Goal: Transaction & Acquisition: Purchase product/service

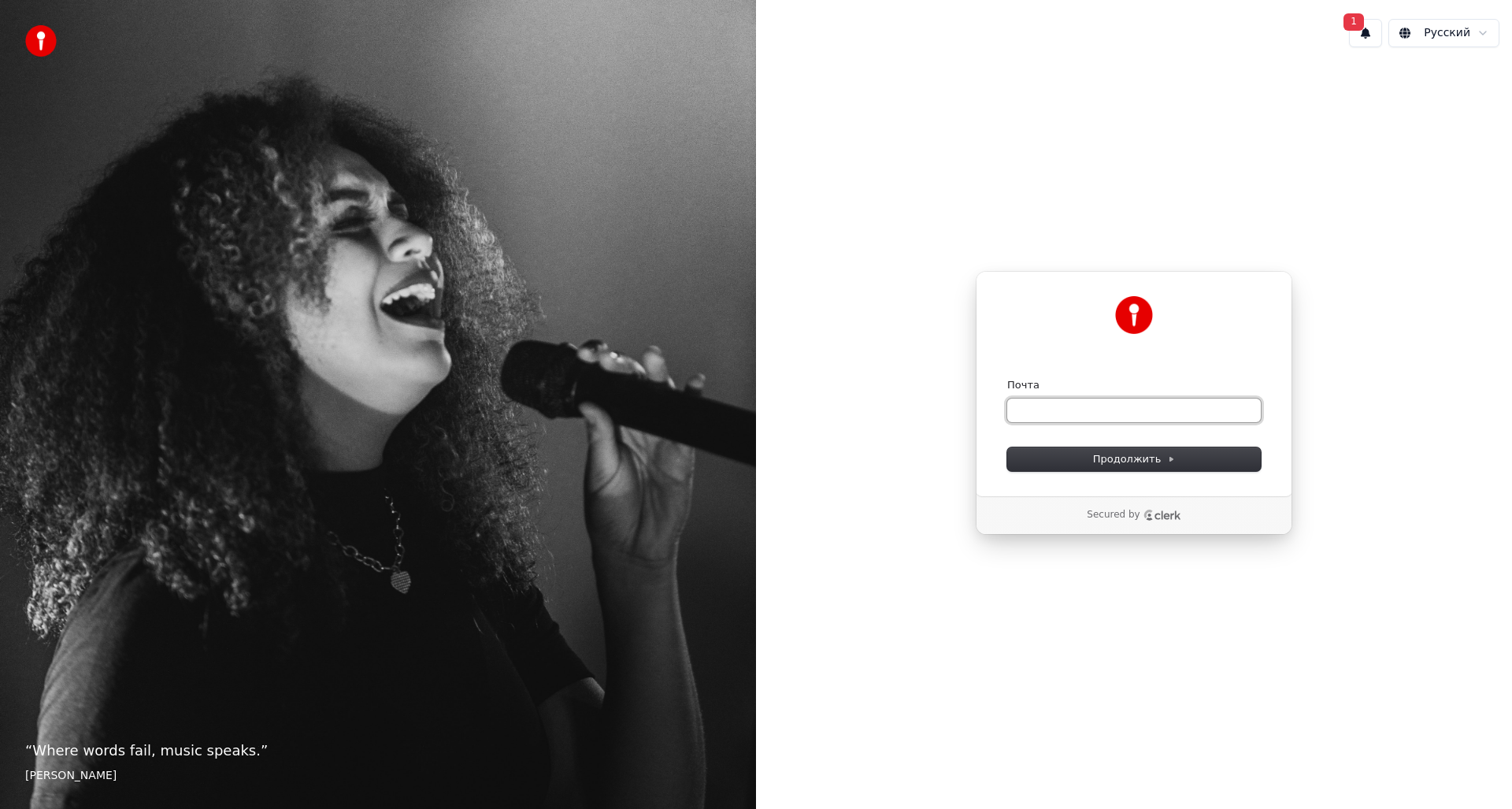
click at [1049, 410] on input "Почта" at bounding box center [1134, 410] width 254 height 23
click at [1069, 411] on input "Почта" at bounding box center [1134, 410] width 254 height 23
click at [1076, 406] on input "Почта" at bounding box center [1134, 410] width 254 height 23
click at [1373, 24] on button "1" at bounding box center [1366, 33] width 33 height 29
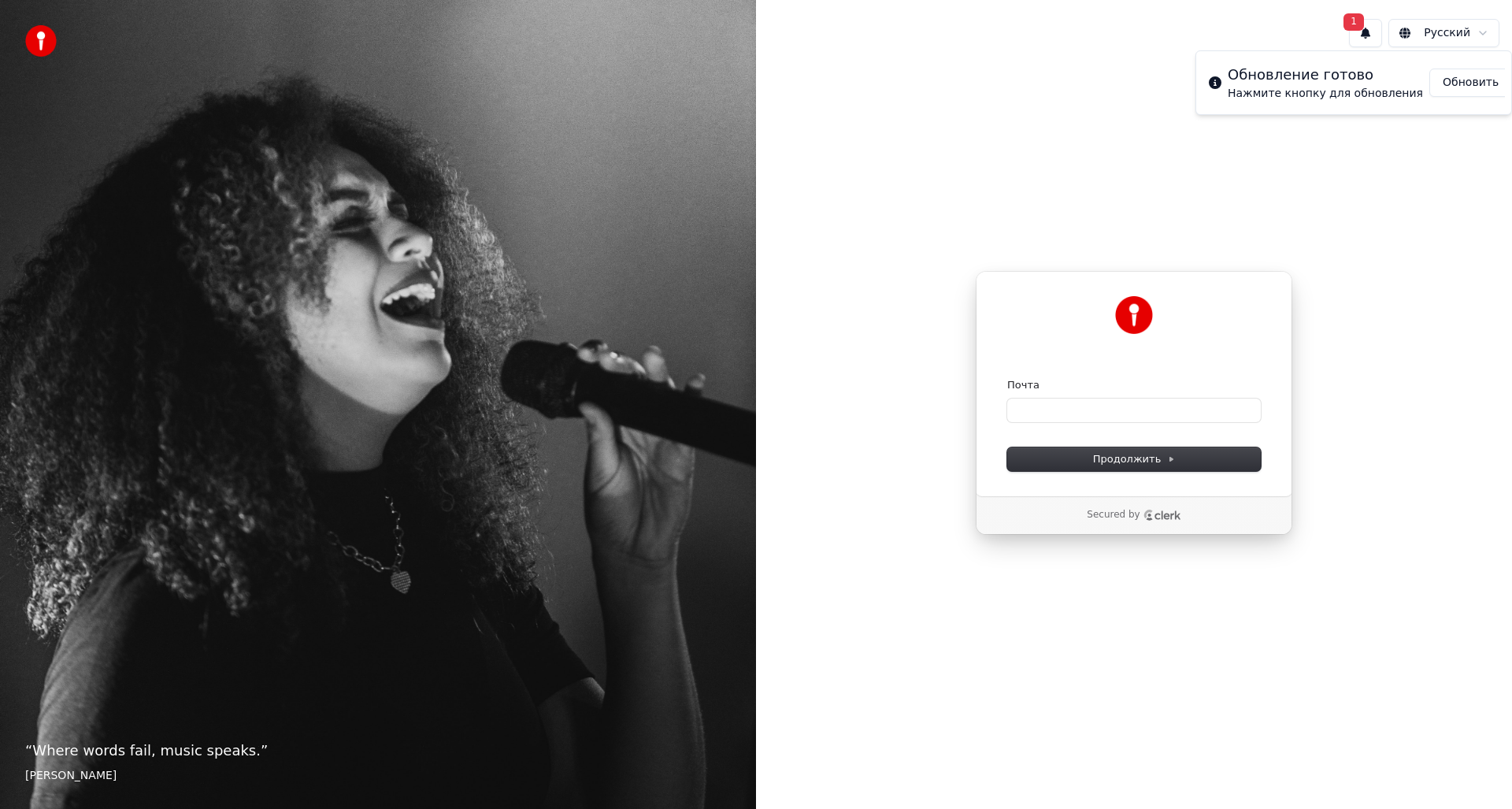
click at [1448, 89] on button "Обновить" at bounding box center [1470, 83] width 83 height 29
click at [1065, 409] on input "Почта" at bounding box center [1134, 410] width 254 height 23
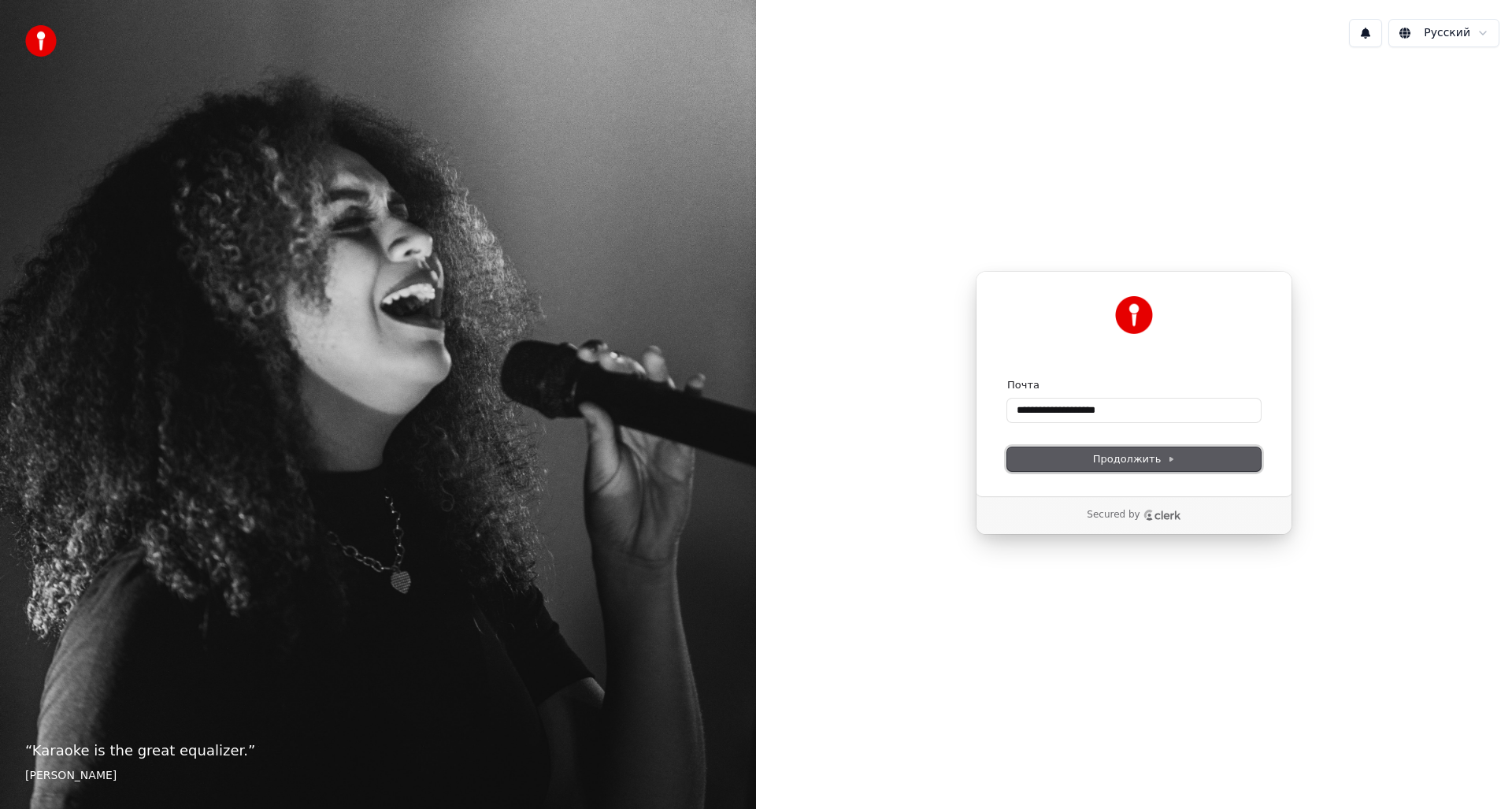
click at [1150, 453] on span "Продолжить" at bounding box center [1134, 459] width 83 height 14
type input "**********"
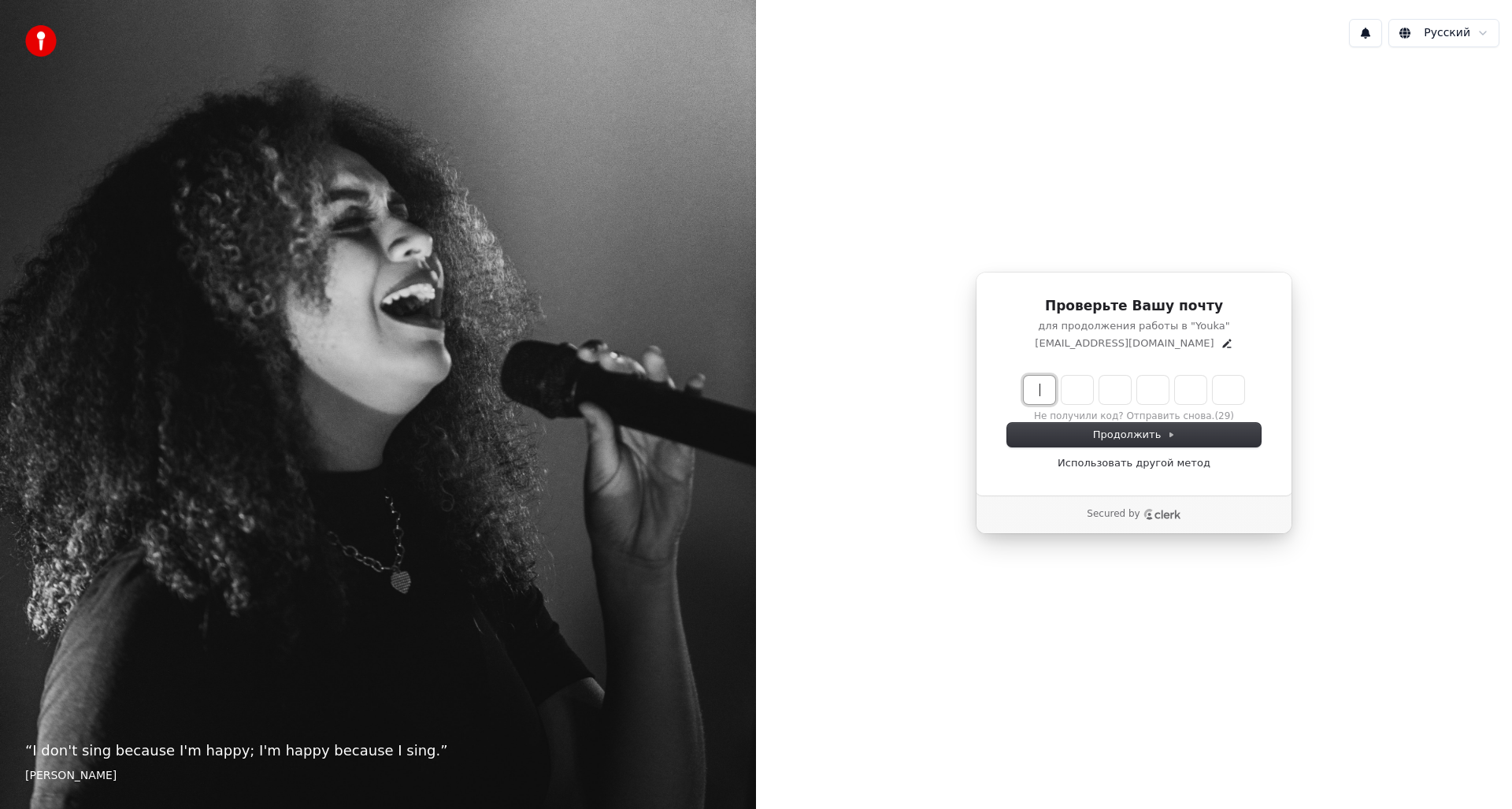
click at [1031, 393] on input "Enter verification code" at bounding box center [1150, 390] width 252 height 29
type input "******"
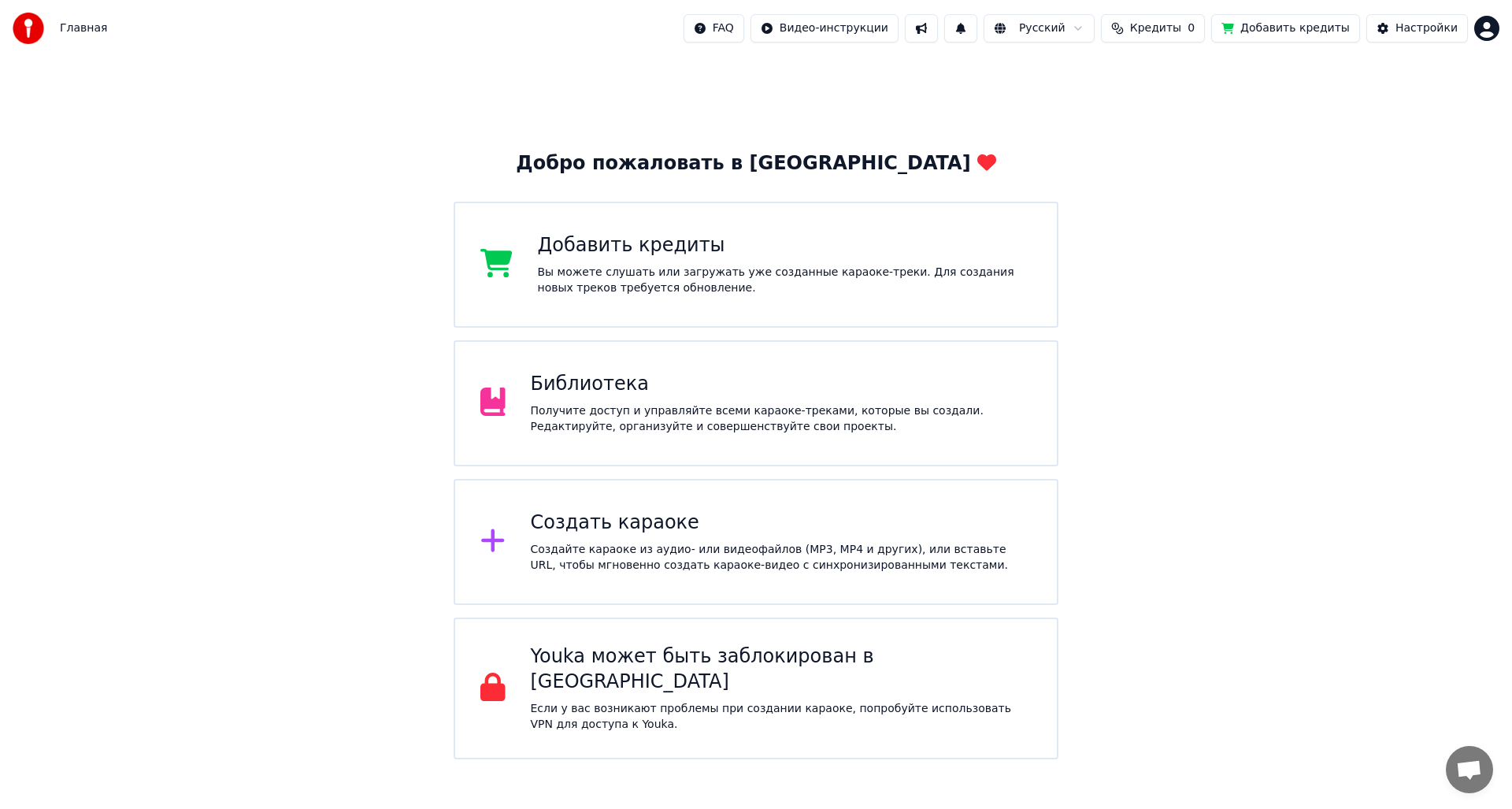
click at [1181, 24] on span "Кредиты" at bounding box center [1155, 28] width 51 height 16
click at [1258, 192] on div "Добро пожаловать в Youka Добавить кредиты Вы можете слушать или загружать уже с…" at bounding box center [756, 408] width 1512 height 703
click at [1283, 31] on button "Добавить кредиты" at bounding box center [1286, 28] width 149 height 29
